Goal: Task Accomplishment & Management: Complete application form

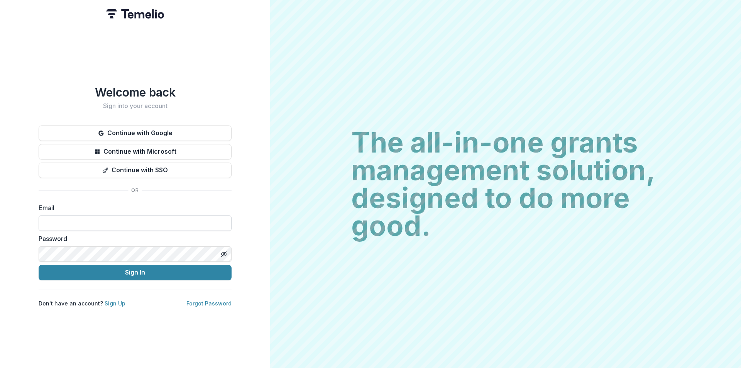
drag, startPoint x: 0, startPoint y: 0, endPoint x: 130, endPoint y: 217, distance: 252.6
click at [130, 217] on input at bounding box center [135, 222] width 193 height 15
click at [140, 217] on input at bounding box center [135, 222] width 193 height 15
click at [237, 214] on div "Welcome back Sign into your account Continue with Google Continue with Microsof…" at bounding box center [135, 184] width 270 height 368
click at [119, 301] on link "Sign Up" at bounding box center [115, 303] width 21 height 7
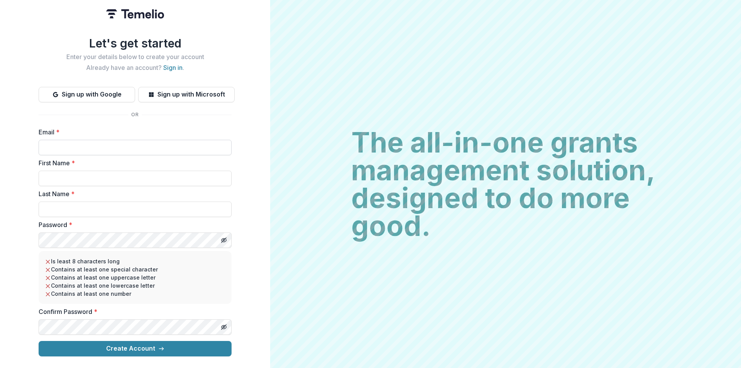
click at [104, 150] on input "Email *" at bounding box center [135, 147] width 193 height 15
type input "**********"
click at [108, 173] on input "First Name *" at bounding box center [135, 177] width 193 height 15
type input "*****"
click at [68, 209] on input "Last Name *" at bounding box center [135, 208] width 193 height 15
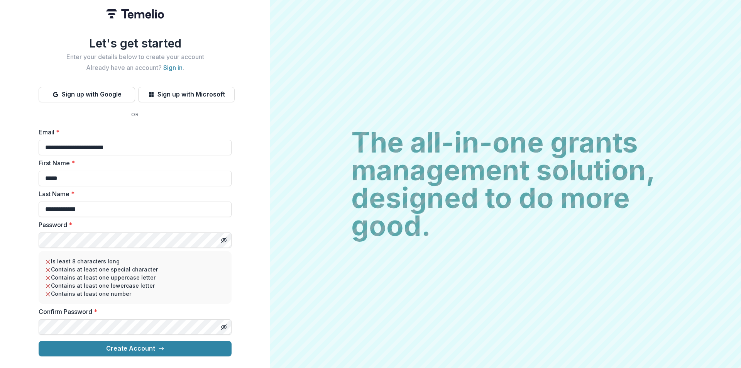
type input "**********"
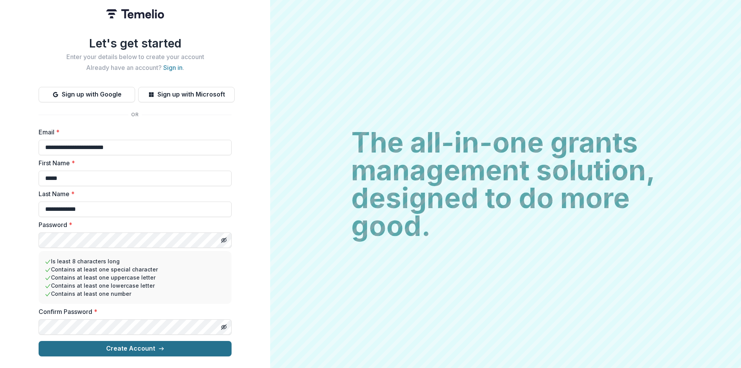
click at [98, 349] on button "Create Account" at bounding box center [135, 348] width 193 height 15
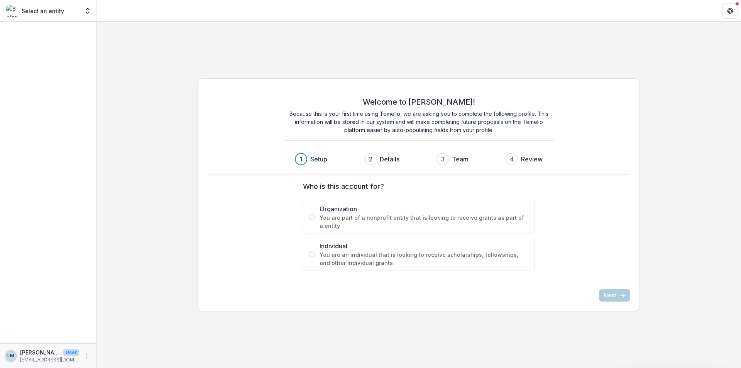
click at [372, 250] on span "Individual" at bounding box center [423, 245] width 209 height 9
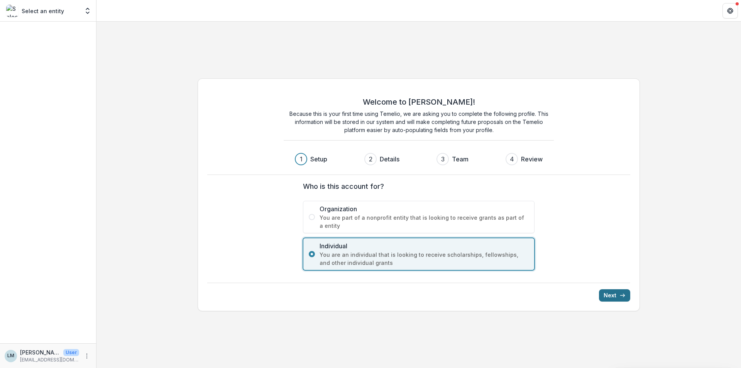
click at [625, 296] on icon "submit" at bounding box center [622, 295] width 6 height 6
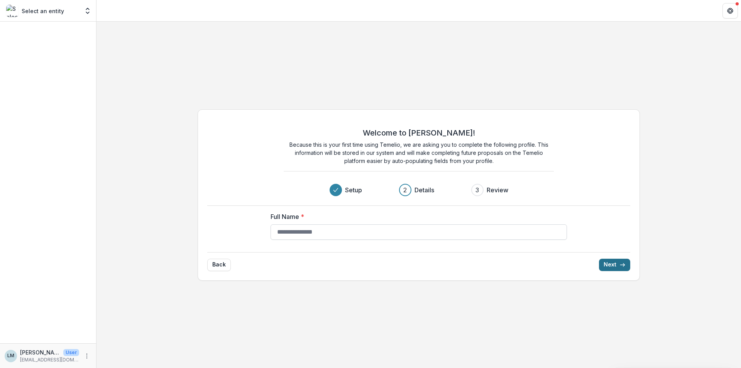
click at [387, 235] on input "Full Name *" at bounding box center [418, 231] width 296 height 15
type input "*"
type input "**********"
click at [621, 263] on icon "submit" at bounding box center [622, 265] width 6 height 6
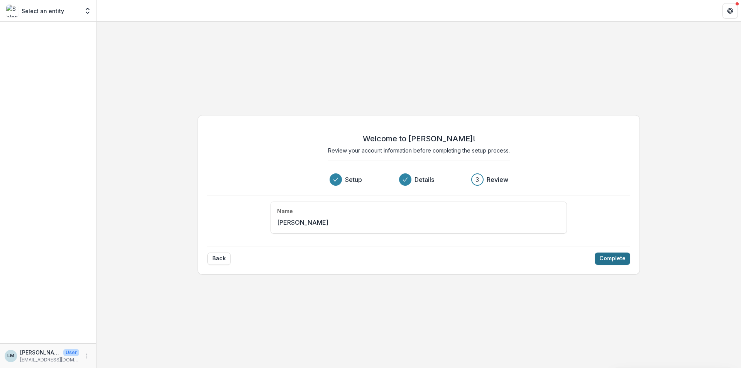
click at [613, 257] on button "Complete" at bounding box center [611, 258] width 35 height 12
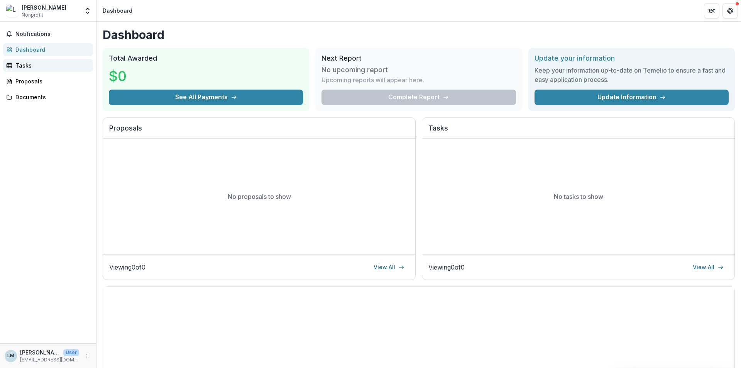
click at [34, 71] on link "Tasks" at bounding box center [48, 65] width 90 height 13
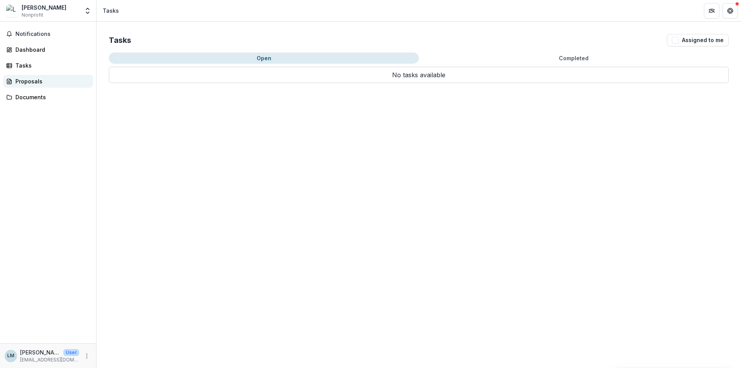
click at [41, 81] on div "Proposals" at bounding box center [50, 81] width 71 height 8
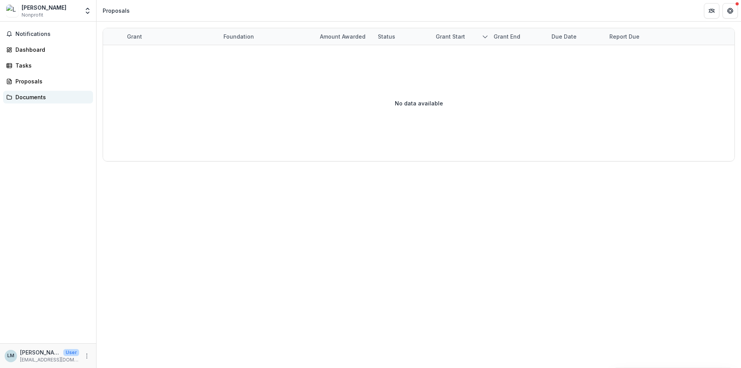
click at [51, 91] on link "Documents" at bounding box center [48, 97] width 90 height 13
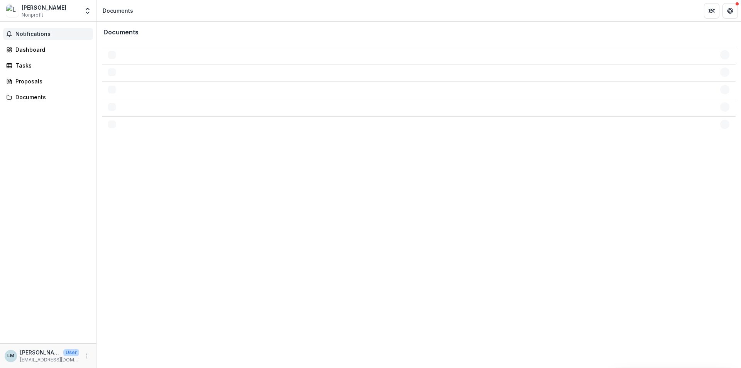
click at [50, 38] on button "Notifications" at bounding box center [48, 34] width 90 height 12
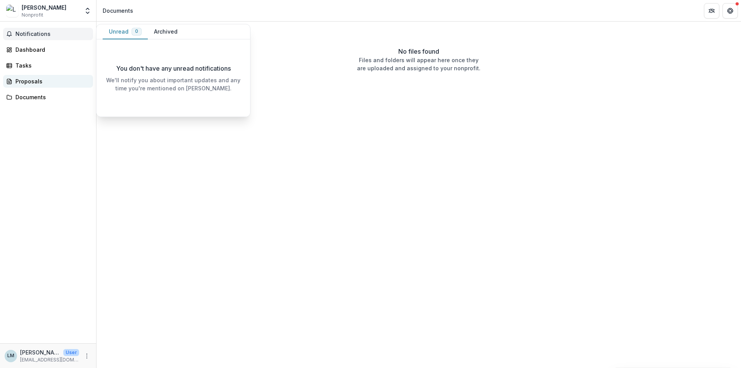
click at [39, 81] on div "Proposals" at bounding box center [50, 81] width 71 height 8
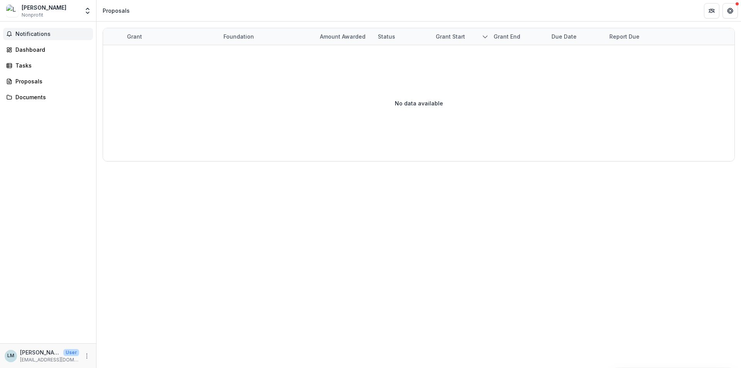
click at [34, 33] on span "Notifications" at bounding box center [52, 34] width 74 height 7
click at [42, 9] on div "[PERSON_NAME]" at bounding box center [44, 7] width 45 height 8
click at [12, 13] on img at bounding box center [12, 11] width 12 height 12
click at [35, 52] on div "Dashboard" at bounding box center [50, 50] width 71 height 8
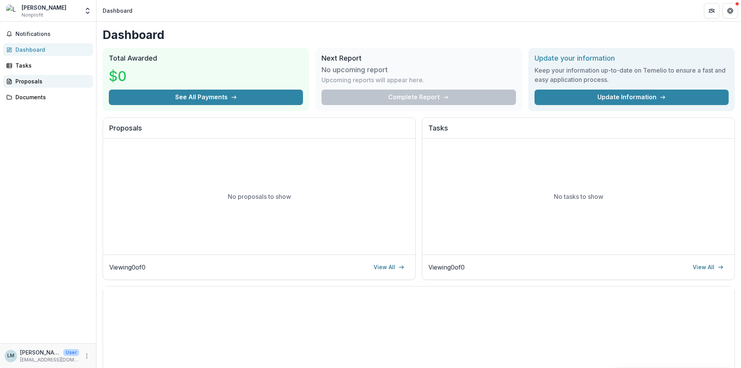
click at [21, 81] on div "Proposals" at bounding box center [50, 81] width 71 height 8
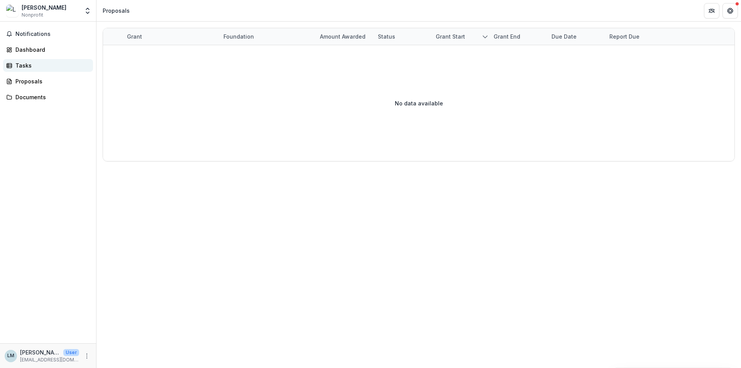
click at [18, 64] on div "Tasks" at bounding box center [50, 65] width 71 height 8
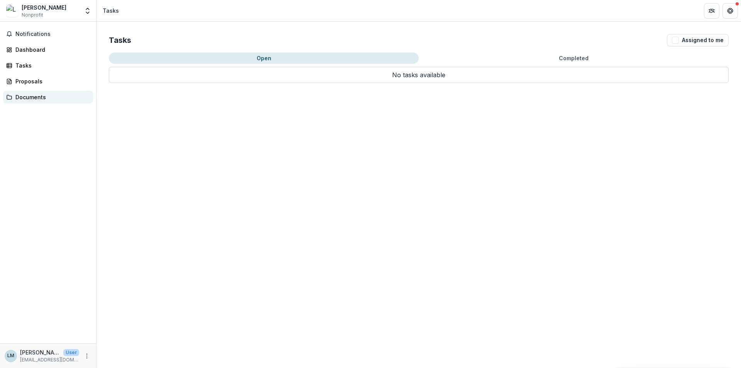
click at [23, 95] on div "Documents" at bounding box center [50, 97] width 71 height 8
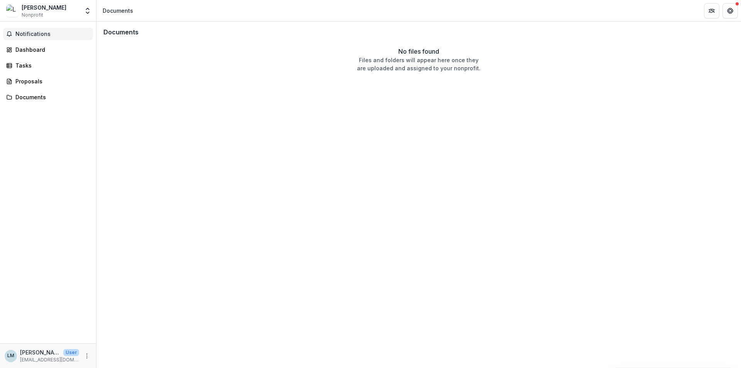
click at [31, 34] on span "Notifications" at bounding box center [52, 34] width 74 height 7
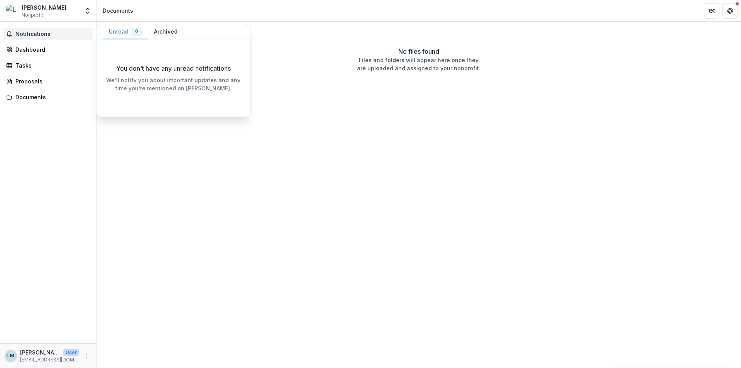
click at [31, 34] on span "Notifications" at bounding box center [52, 34] width 74 height 7
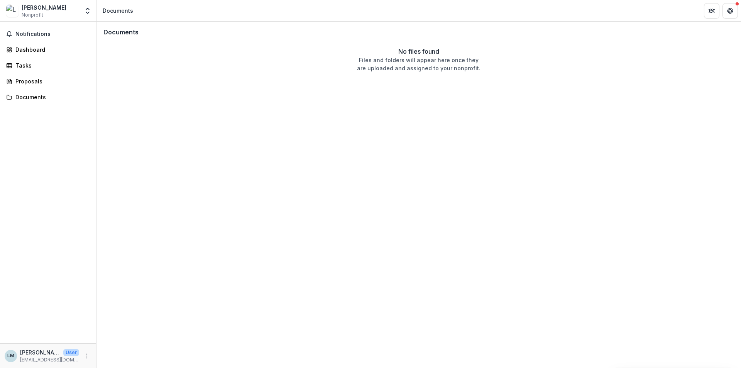
click at [39, 5] on div "[PERSON_NAME]" at bounding box center [44, 7] width 45 height 8
click at [38, 13] on span "Nonprofit" at bounding box center [33, 15] width 22 height 7
click at [14, 11] on img at bounding box center [12, 11] width 12 height 12
click at [49, 12] on div "[PERSON_NAME] Nonprofit" at bounding box center [44, 10] width 45 height 15
click at [331, 31] on div "Documents" at bounding box center [418, 32] width 643 height 20
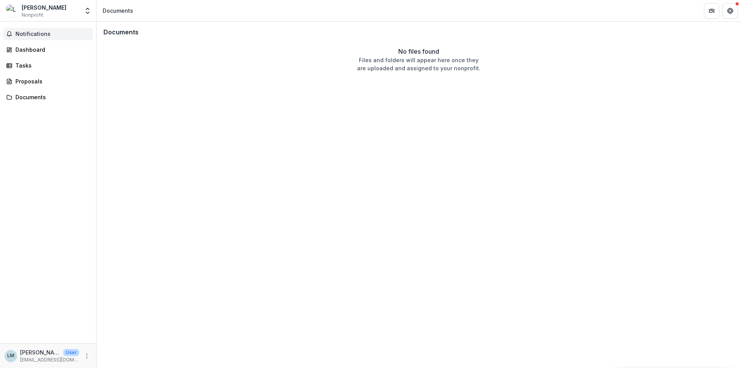
click at [34, 34] on span "Notifications" at bounding box center [52, 34] width 74 height 7
click at [39, 50] on div "Dashboard" at bounding box center [50, 50] width 71 height 8
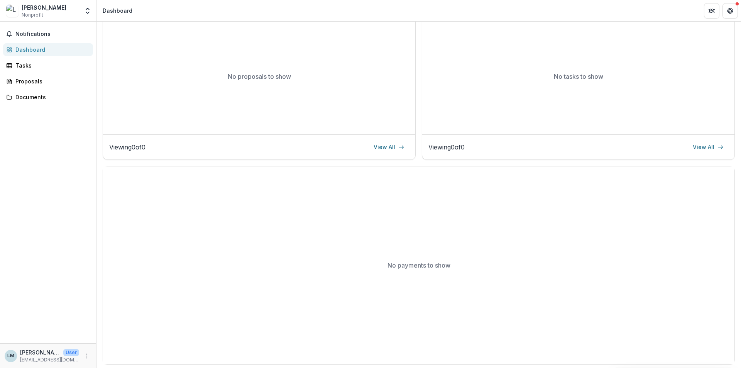
scroll to position [123, 0]
click at [33, 62] on div "Tasks" at bounding box center [50, 65] width 71 height 8
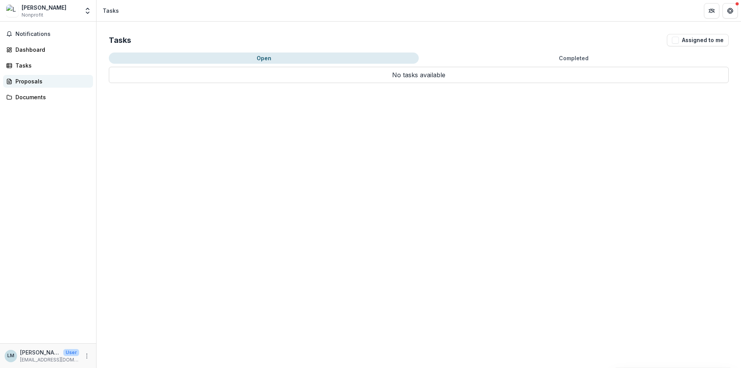
click at [39, 81] on div "Proposals" at bounding box center [50, 81] width 71 height 8
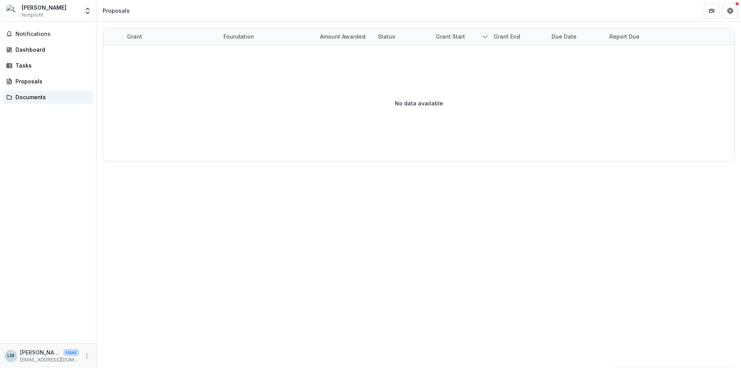
click at [44, 96] on div "Documents" at bounding box center [50, 97] width 71 height 8
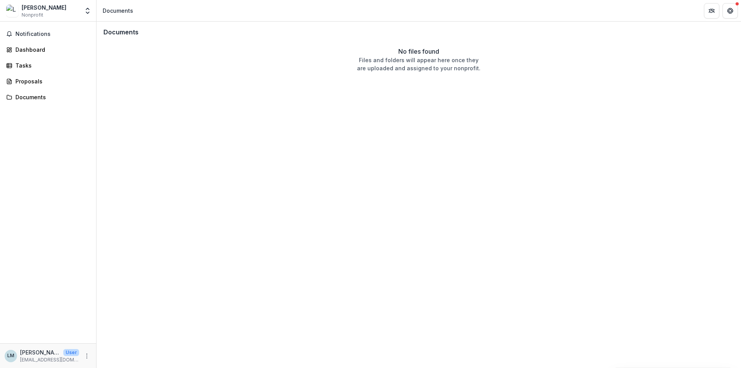
drag, startPoint x: 44, startPoint y: 346, endPoint x: 47, endPoint y: 352, distance: 6.9
click at [47, 352] on p "[PERSON_NAME]" at bounding box center [40, 352] width 40 height 8
click at [96, 354] on div "Notifications Dashboard Tasks Proposals Documents LM [PERSON_NAME] User [EMAIL_…" at bounding box center [48, 195] width 96 height 346
click at [88, 354] on icon "More" at bounding box center [87, 356] width 6 height 6
click at [85, 169] on div "Notifications Dashboard Tasks Proposals Documents" at bounding box center [48, 182] width 96 height 321
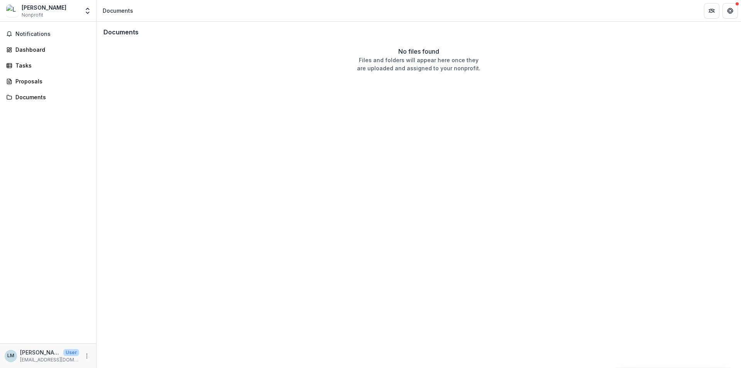
click at [46, 15] on div "[PERSON_NAME] Nonprofit" at bounding box center [44, 10] width 45 height 15
drag, startPoint x: 34, startPoint y: 13, endPoint x: 27, endPoint y: 44, distance: 31.7
click at [33, 14] on span "Nonprofit" at bounding box center [33, 15] width 22 height 7
click at [29, 37] on span "Notifications" at bounding box center [52, 34] width 74 height 7
click at [730, 16] on button "Get Help" at bounding box center [729, 10] width 15 height 15
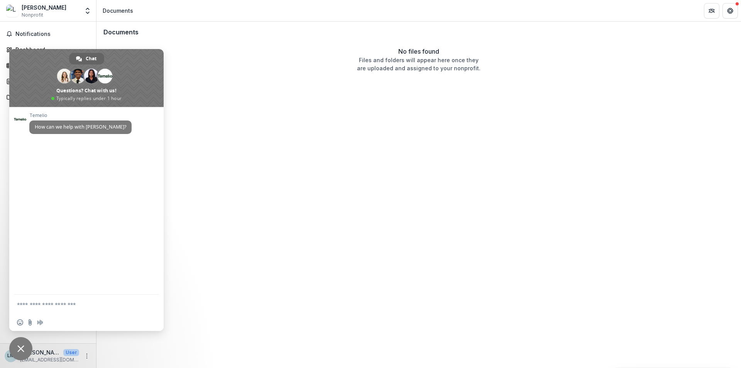
click at [13, 351] on span "Close chat" at bounding box center [20, 348] width 23 height 23
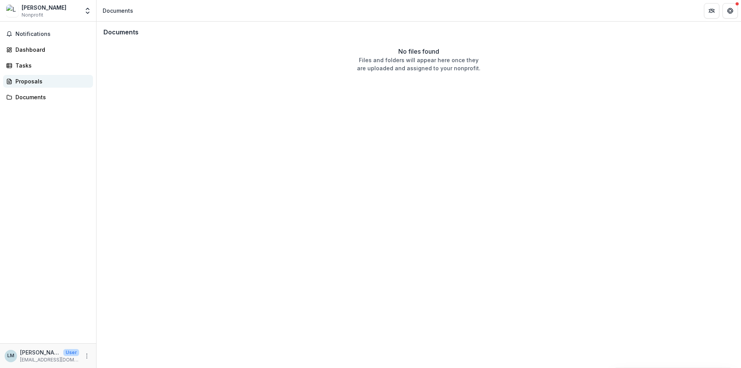
click at [30, 83] on div "Proposals" at bounding box center [50, 81] width 71 height 8
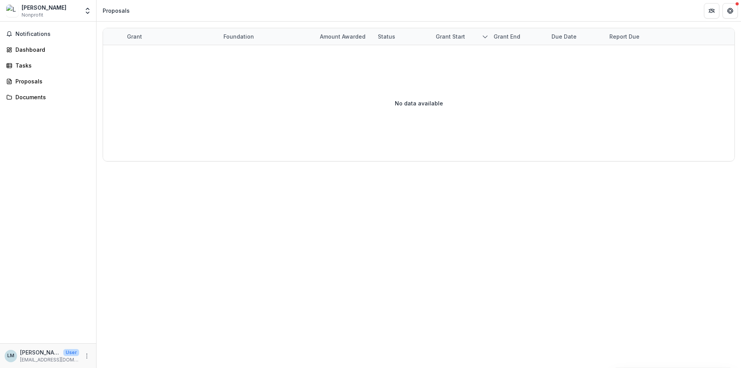
click at [31, 12] on span "Nonprofit" at bounding box center [33, 15] width 22 height 7
click at [66, 11] on div "[PERSON_NAME]" at bounding box center [44, 7] width 45 height 8
click at [89, 11] on icon "Open entity switcher" at bounding box center [88, 11] width 8 height 8
click at [57, 40] on link "Settings" at bounding box center [48, 42] width 93 height 13
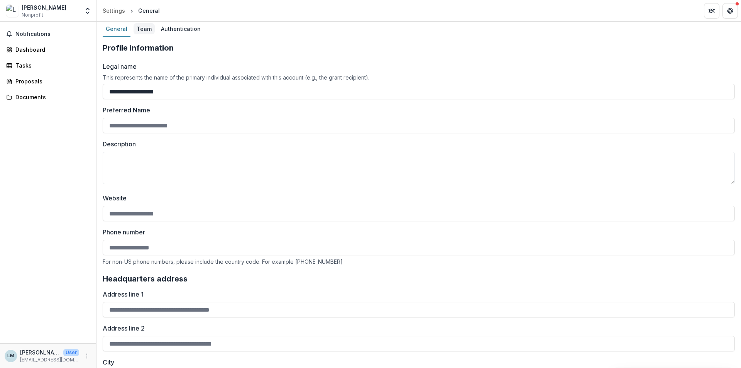
click at [141, 24] on div "Team" at bounding box center [143, 28] width 21 height 11
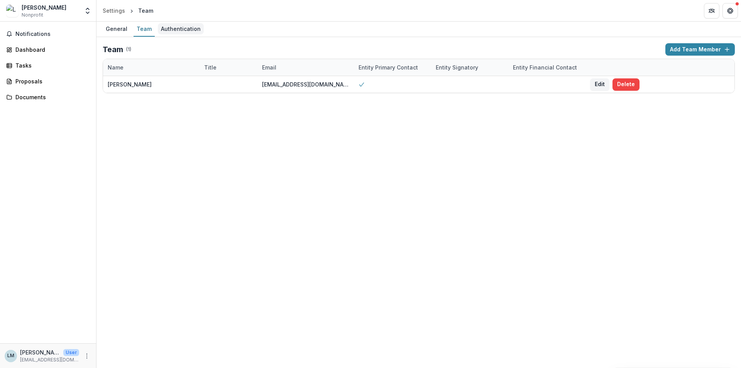
click at [169, 31] on div "Authentication" at bounding box center [181, 28] width 46 height 11
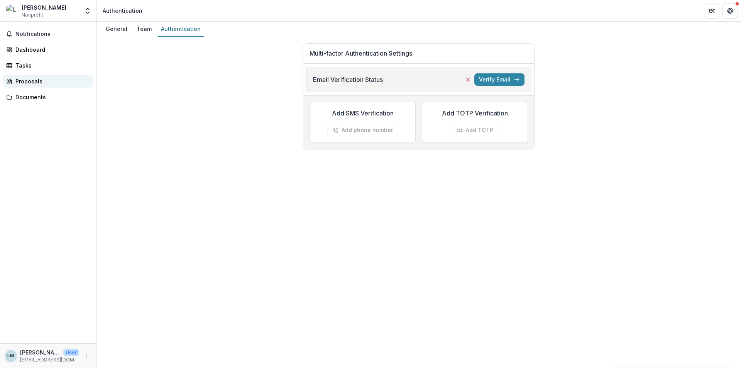
click at [38, 81] on div "Proposals" at bounding box center [50, 81] width 71 height 8
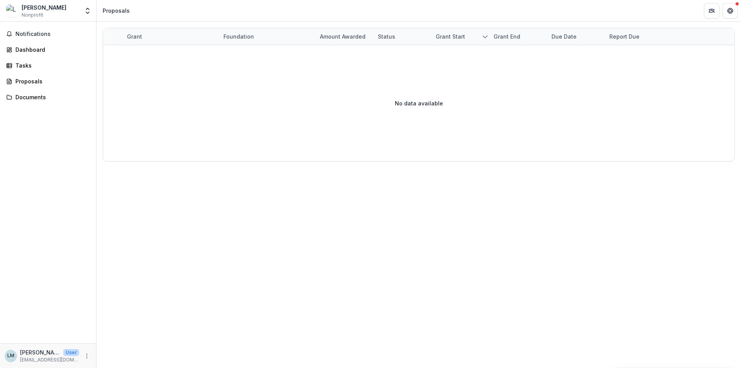
click at [135, 35] on div "Grant" at bounding box center [134, 36] width 24 height 8
click at [149, 52] on input at bounding box center [170, 54] width 93 height 12
type input "**********"
click at [48, 36] on span "Notifications" at bounding box center [52, 34] width 74 height 7
click at [37, 69] on div "Tasks" at bounding box center [50, 65] width 71 height 8
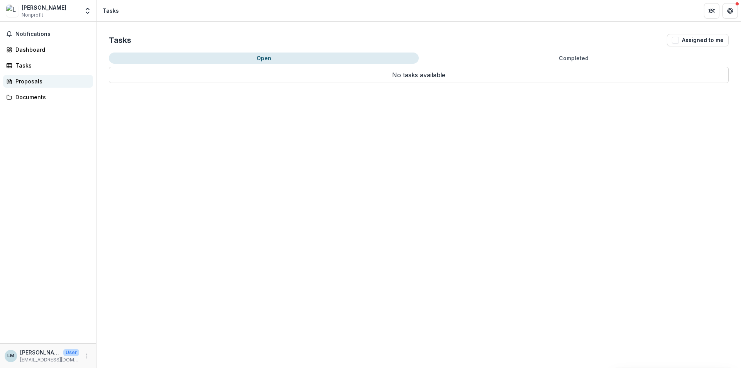
click at [31, 83] on div "Proposals" at bounding box center [50, 81] width 71 height 8
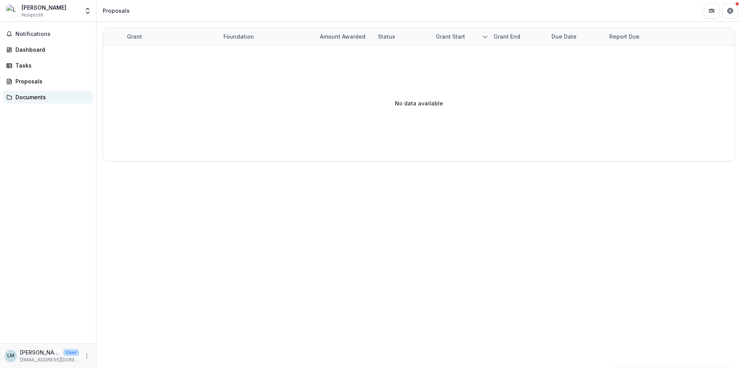
click at [30, 98] on div "Documents" at bounding box center [50, 97] width 71 height 8
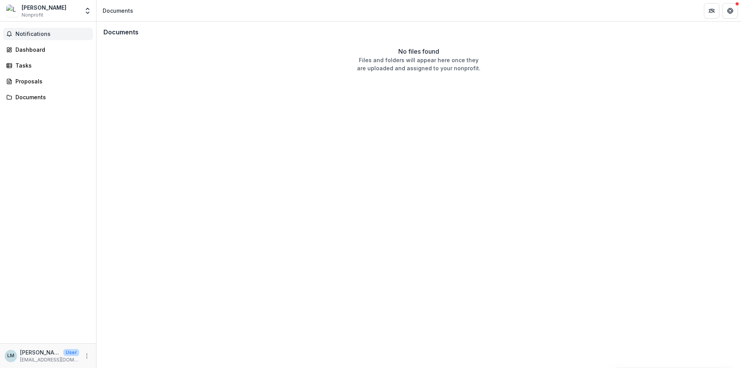
click at [38, 32] on span "Notifications" at bounding box center [52, 34] width 74 height 7
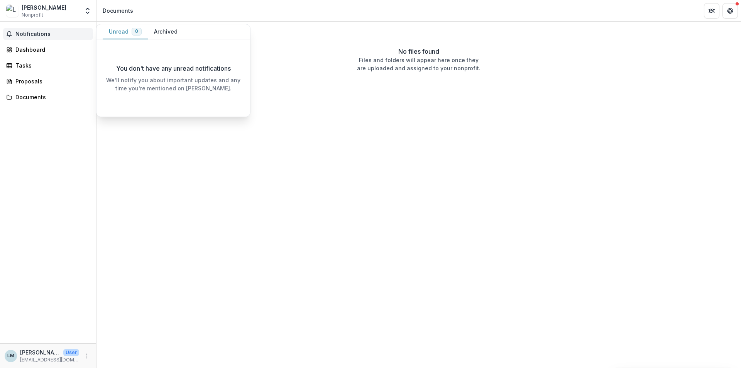
click at [151, 30] on button "Archived" at bounding box center [166, 31] width 36 height 15
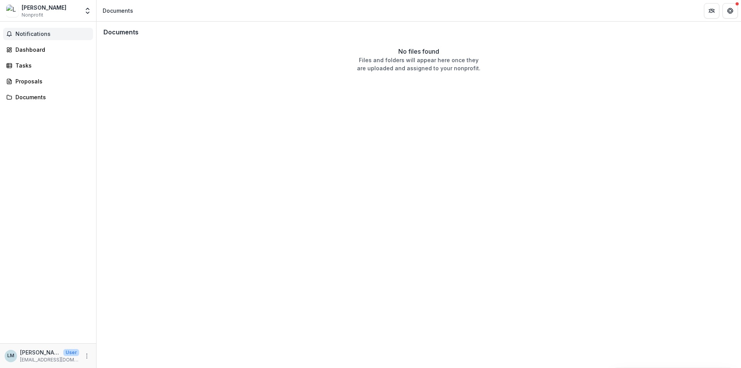
click at [29, 14] on span "Nonprofit" at bounding box center [33, 15] width 22 height 7
click at [729, 13] on icon "Get Help" at bounding box center [730, 13] width 2 height 2
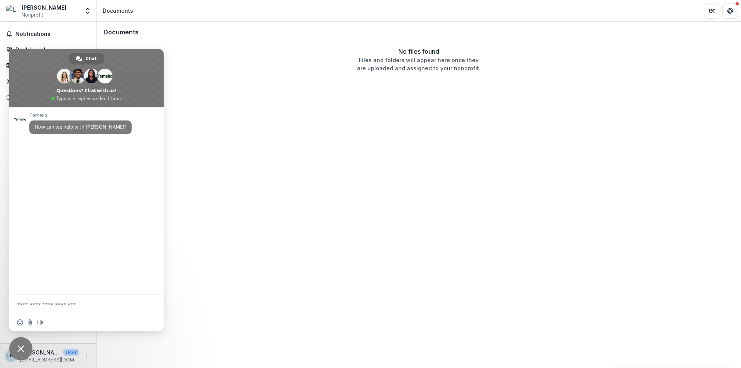
click at [148, 348] on div "Documents No files found Files and folders will appear here once they are uploa…" at bounding box center [418, 195] width 644 height 346
click at [22, 341] on span "Close chat" at bounding box center [20, 348] width 23 height 23
